Goal: Transaction & Acquisition: Purchase product/service

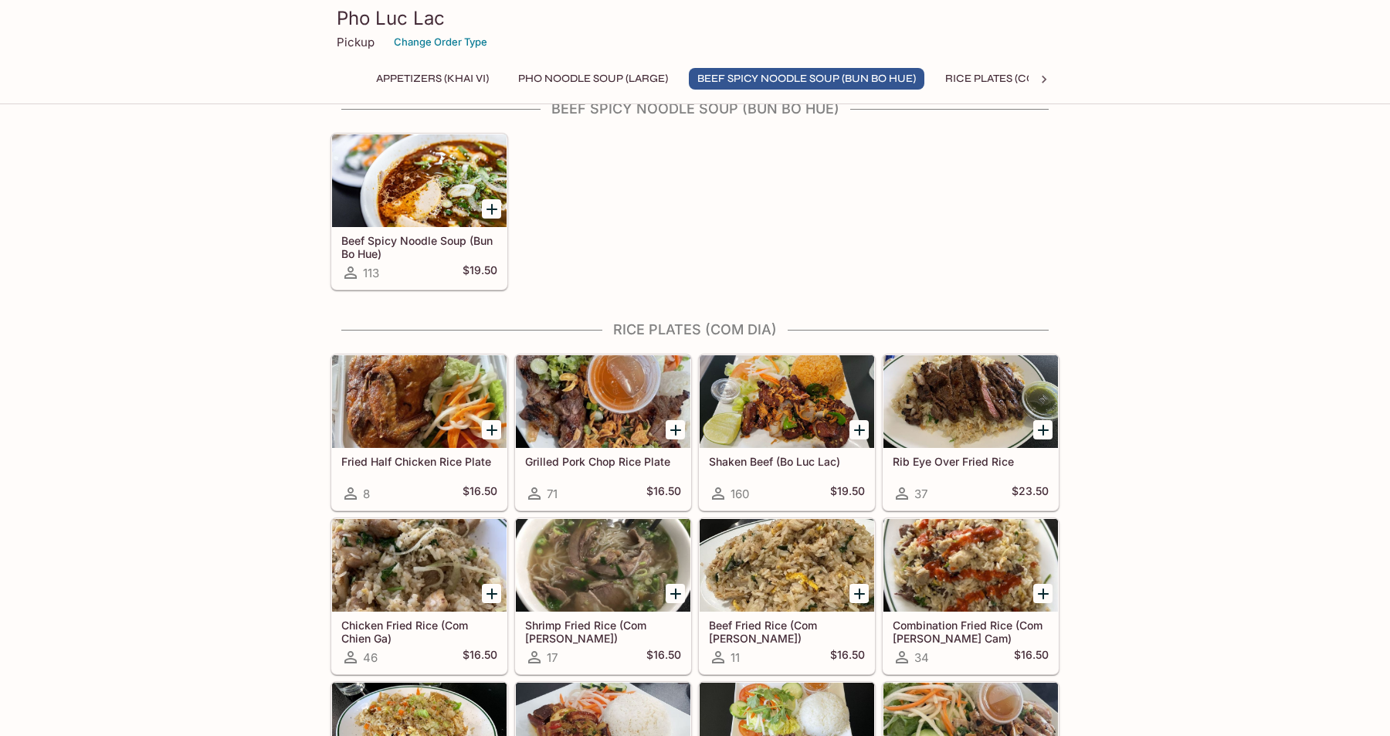
scroll to position [911, 0]
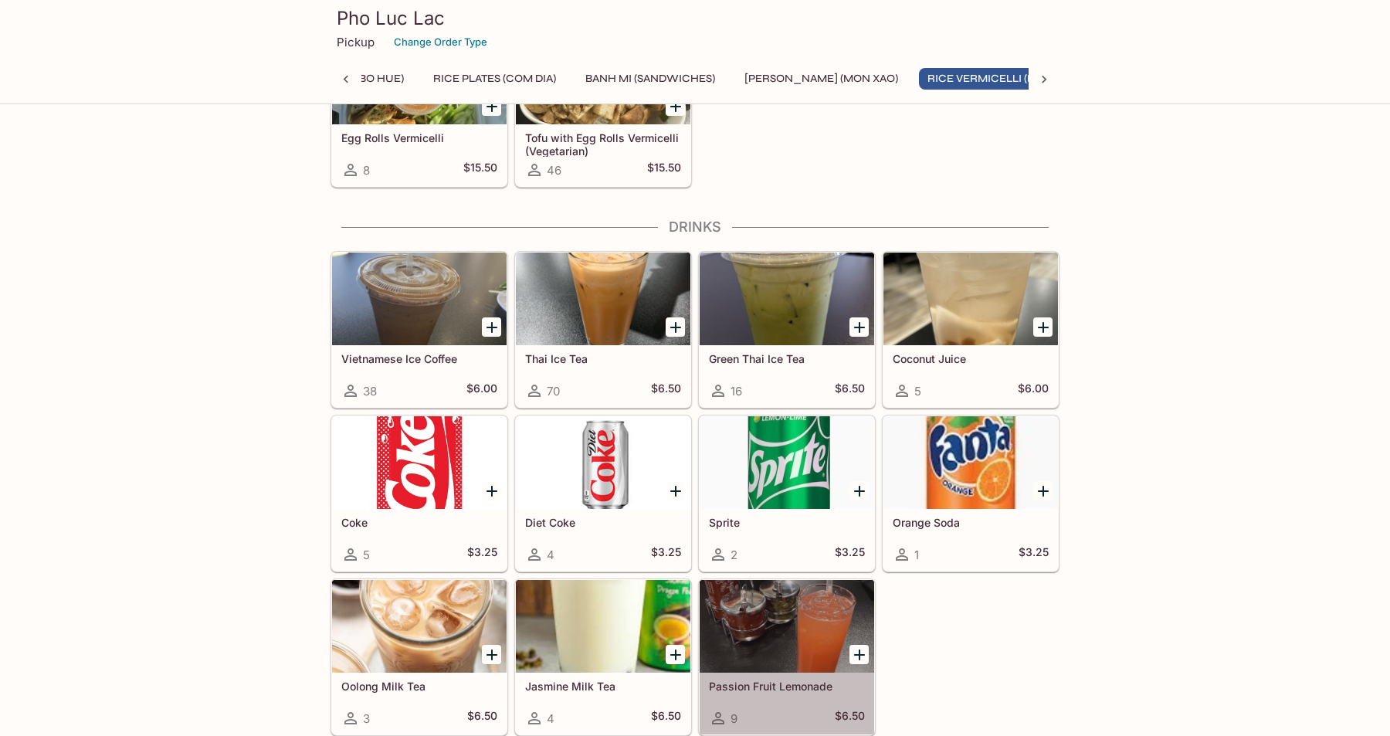
click at [743, 689] on h5 "Passion Fruit Lemonade" at bounding box center [787, 685] width 156 height 13
